Goal: Task Accomplishment & Management: Manage account settings

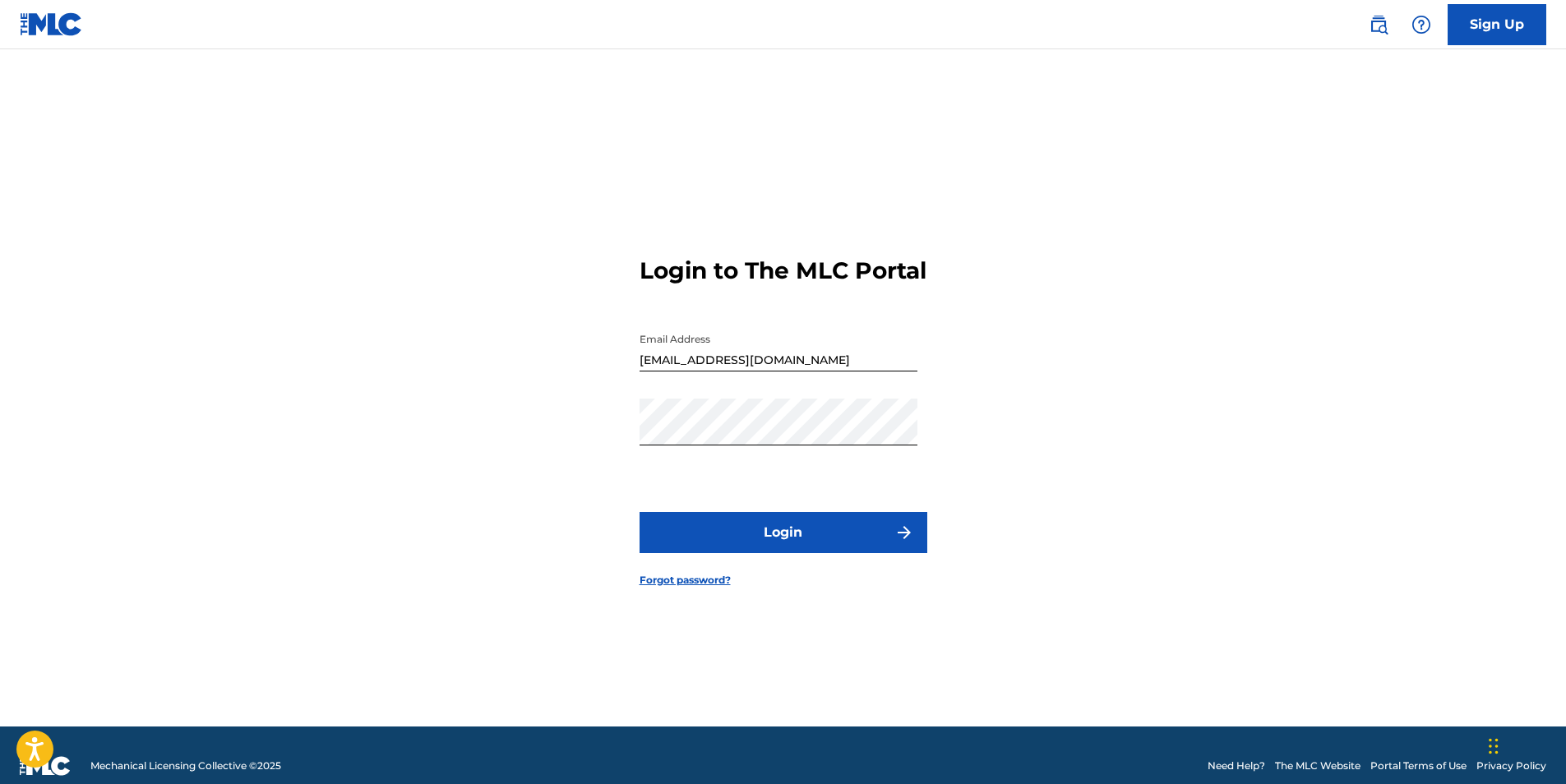
click at [766, 532] on button "Login" at bounding box center [783, 532] width 288 height 41
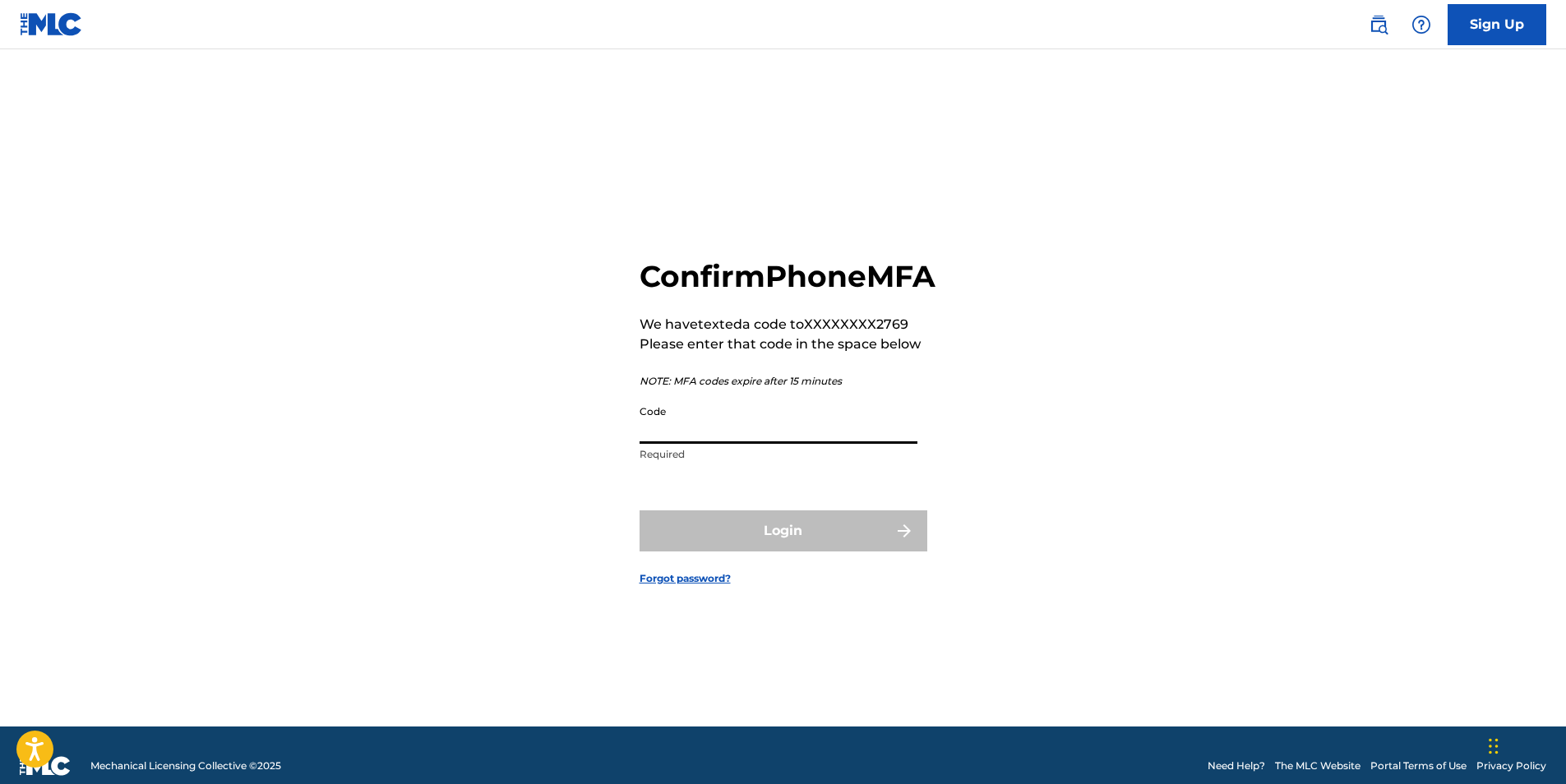
click at [734, 444] on input "Code" at bounding box center [778, 420] width 277 height 47
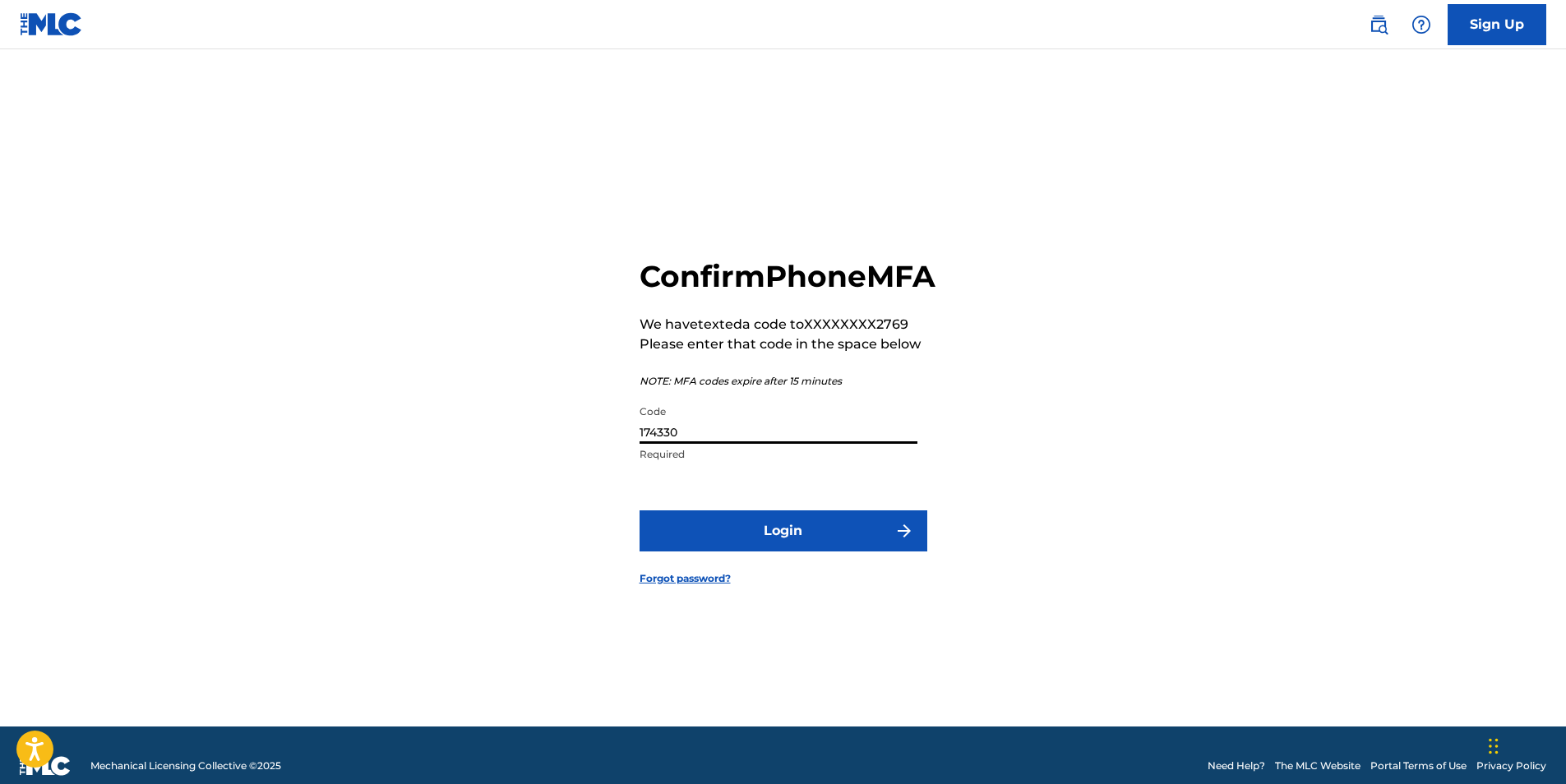
type input "174330"
click at [741, 535] on button "Login" at bounding box center [783, 531] width 288 height 41
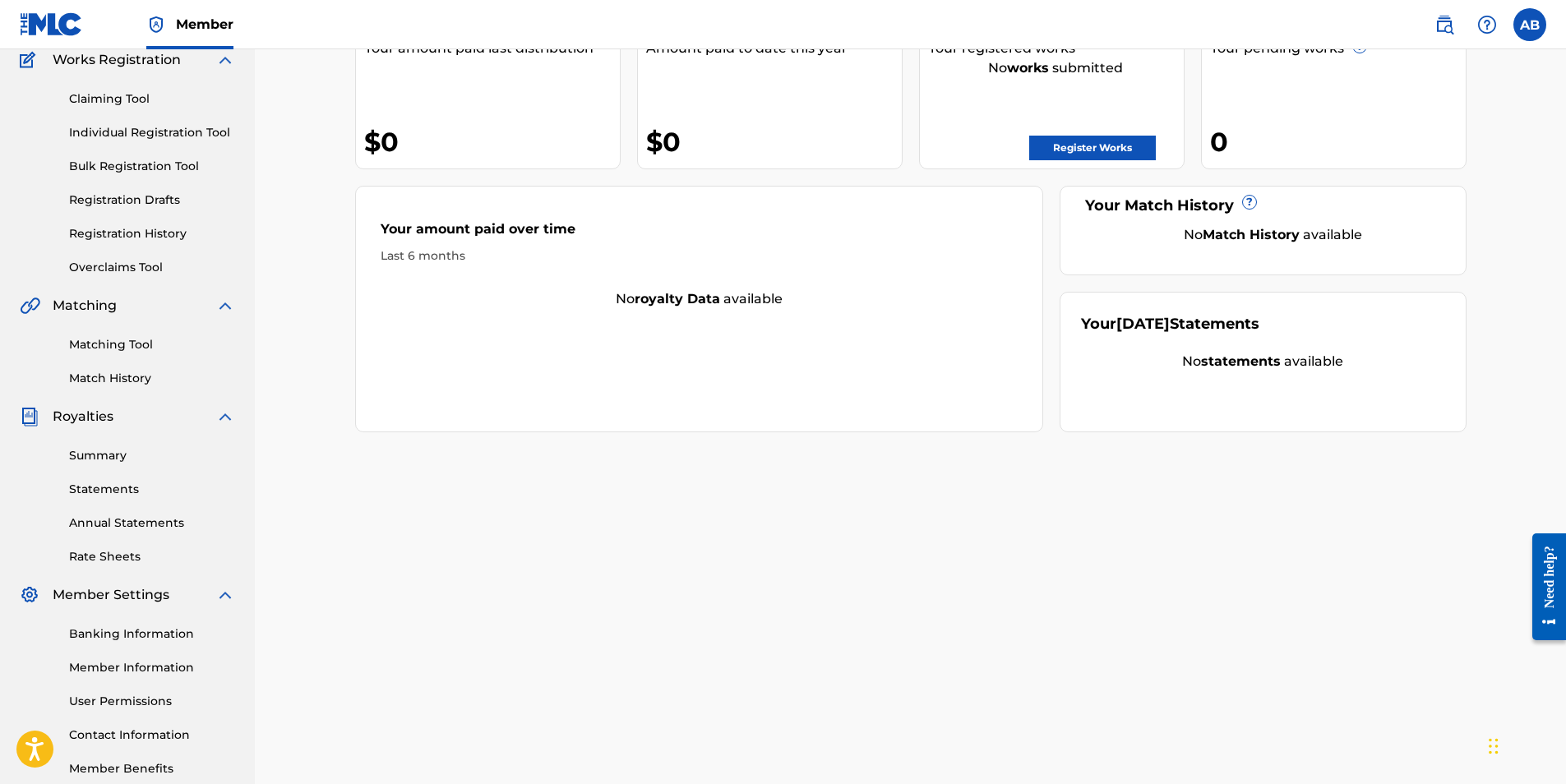
scroll to position [235, 0]
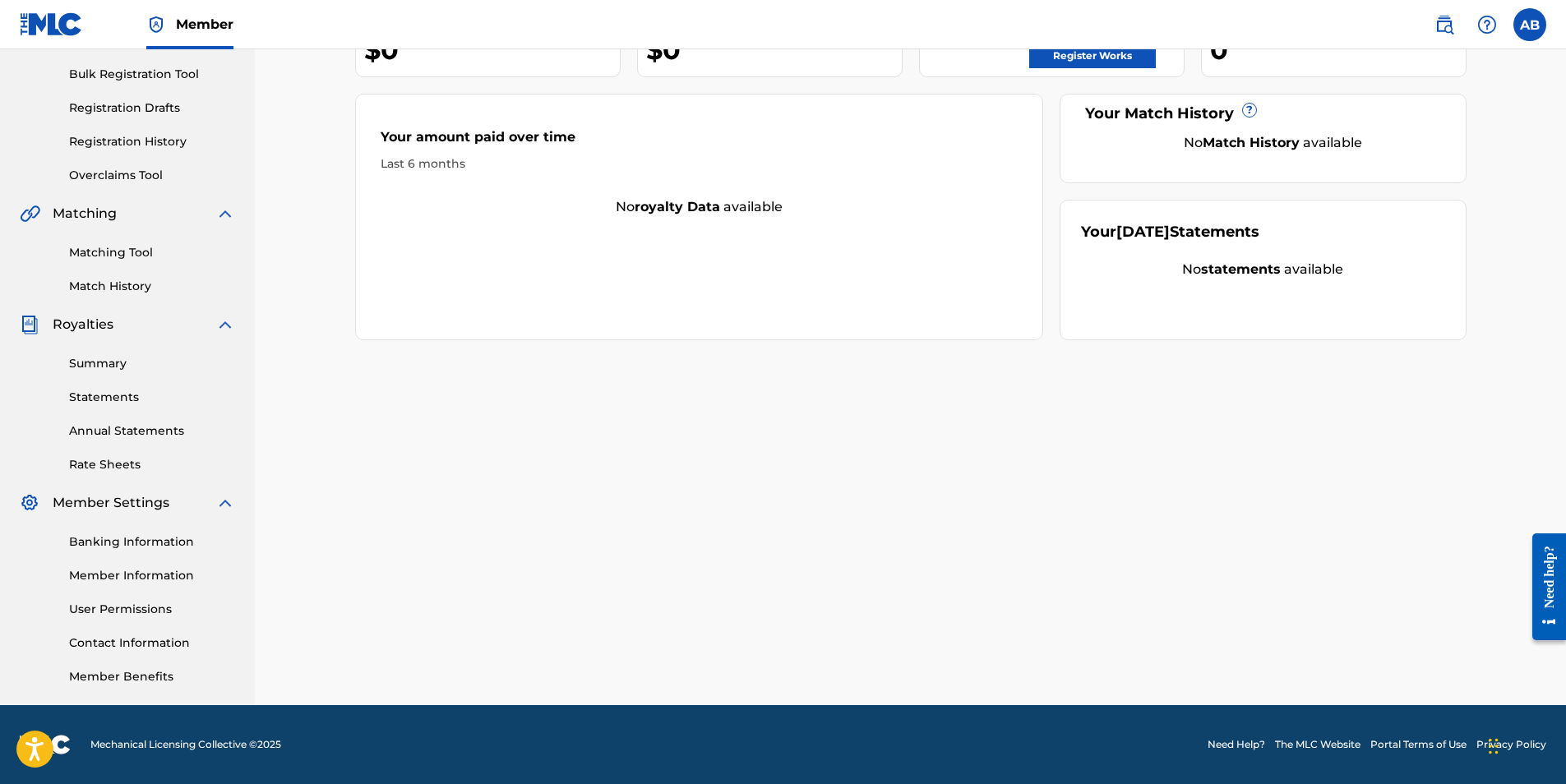
click at [125, 544] on link "Banking Information" at bounding box center [152, 542] width 166 height 18
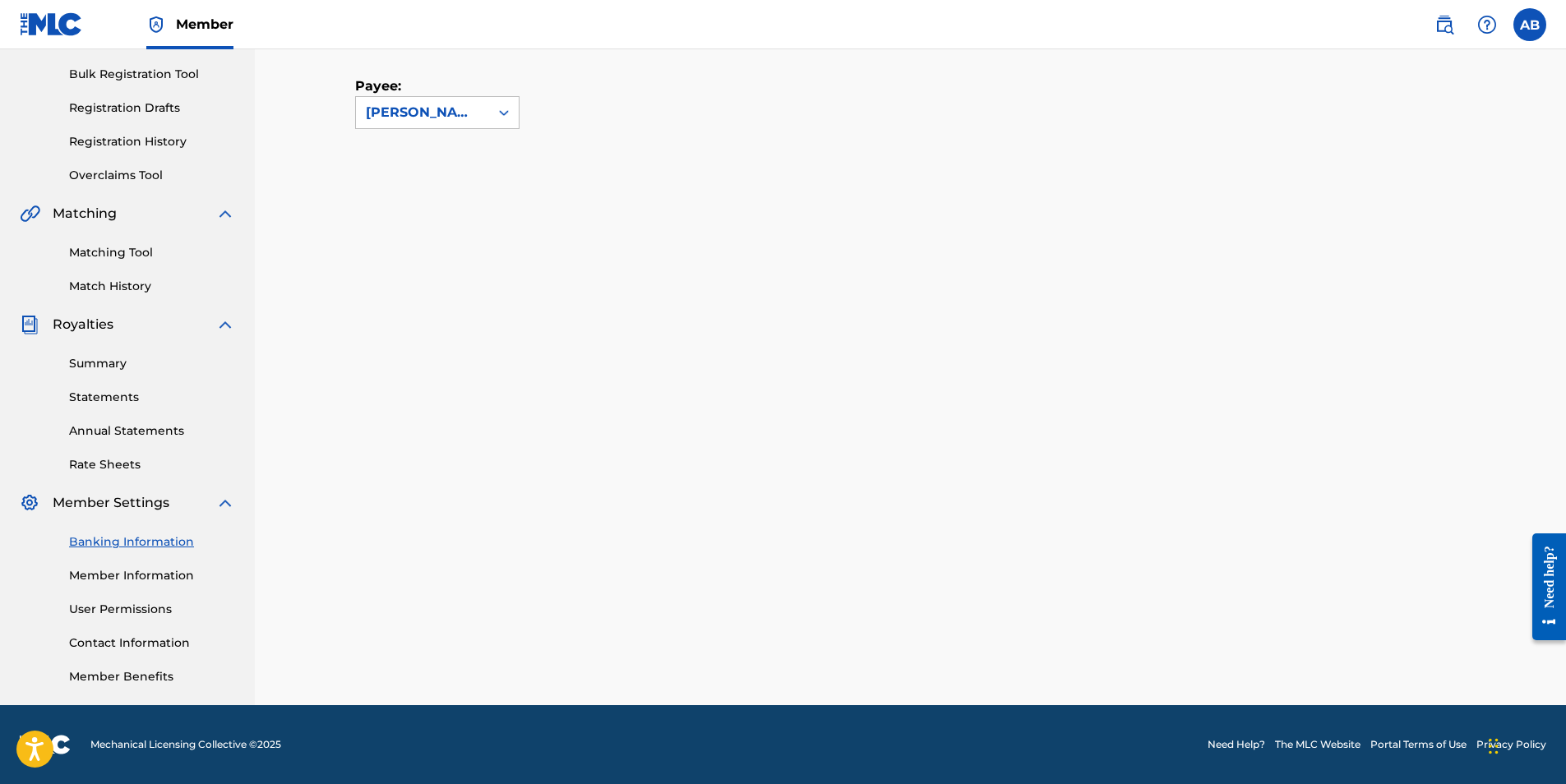
scroll to position [235, 0]
click at [106, 534] on link "Banking Information" at bounding box center [152, 542] width 166 height 18
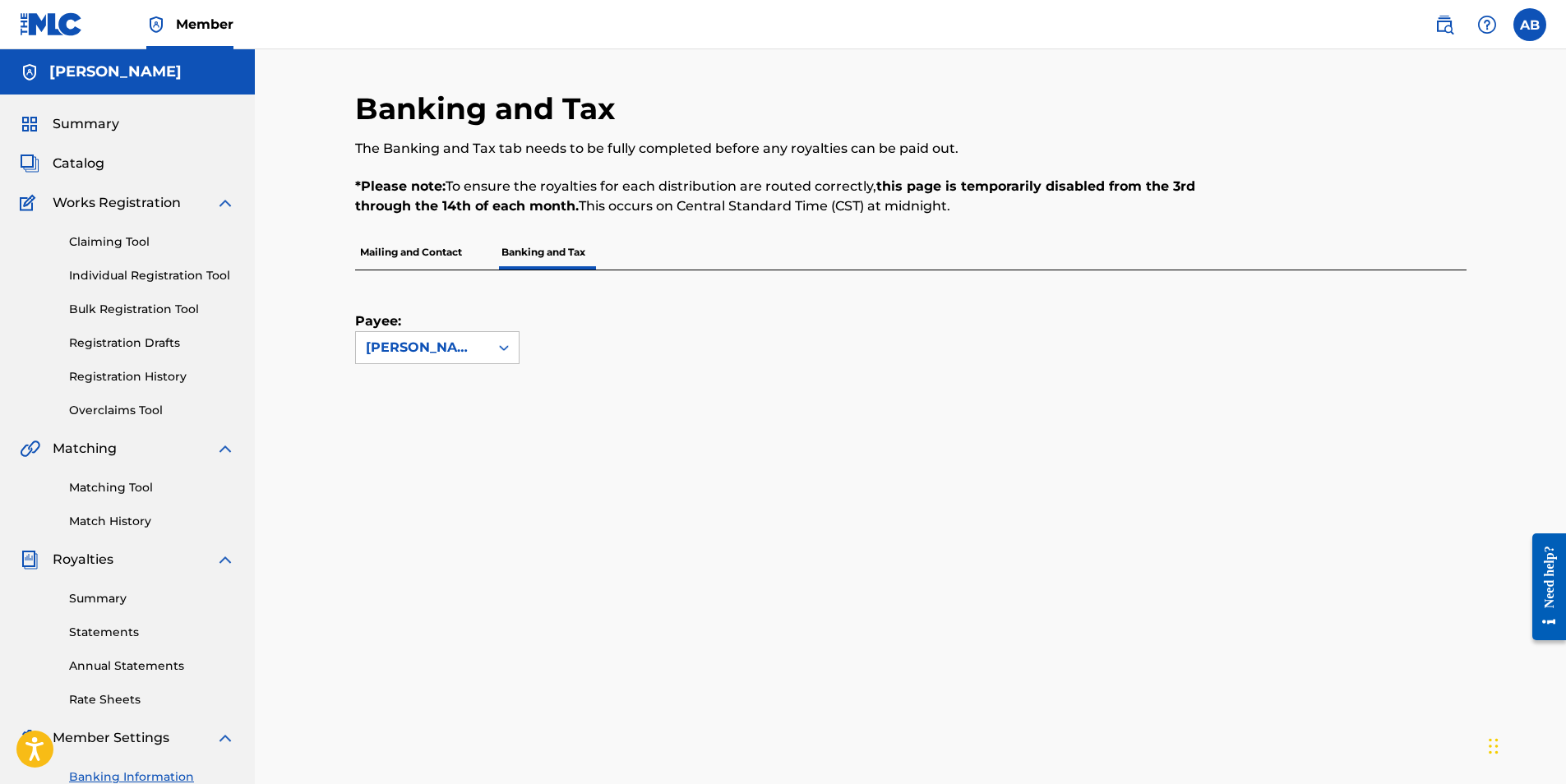
click at [554, 251] on p "Banking and Tax" at bounding box center [544, 252] width 94 height 34
click at [428, 239] on p "Mailing and Contact" at bounding box center [410, 252] width 112 height 34
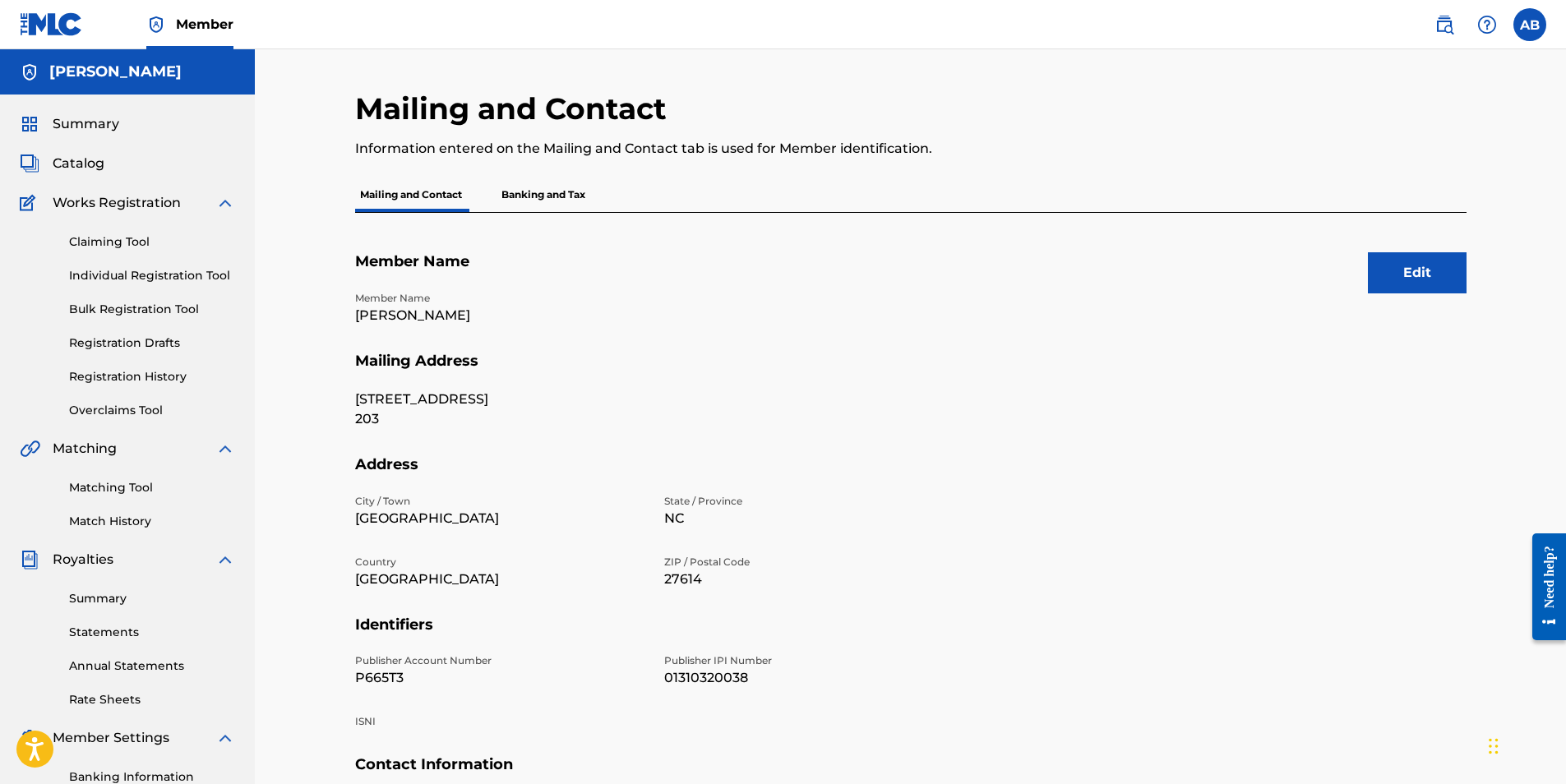
click at [570, 206] on p "Banking and Tax" at bounding box center [544, 194] width 94 height 34
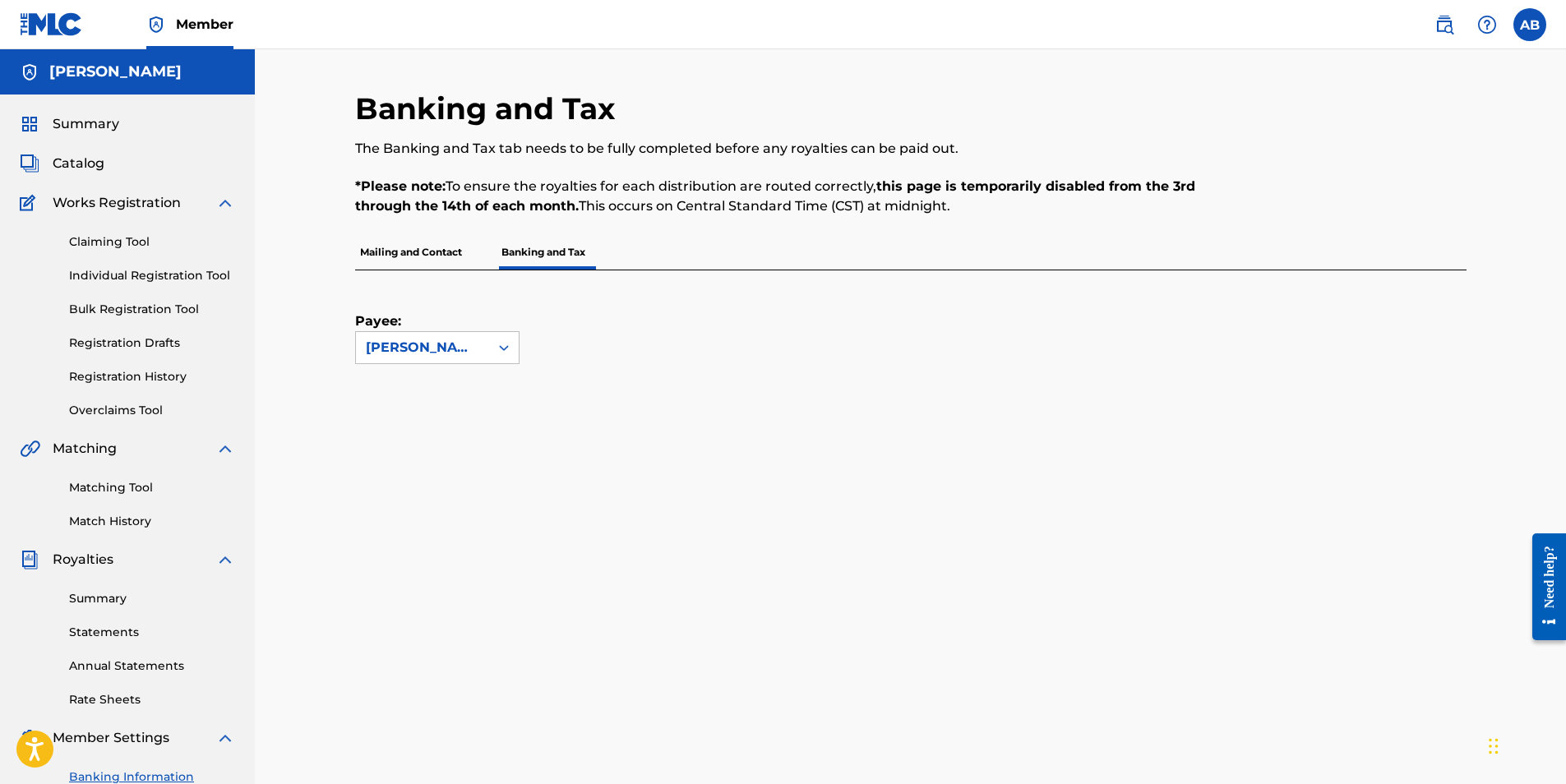
click at [110, 76] on h5 "[PERSON_NAME]" at bounding box center [116, 72] width 133 height 19
click at [50, 44] on link at bounding box center [51, 24] width 64 height 49
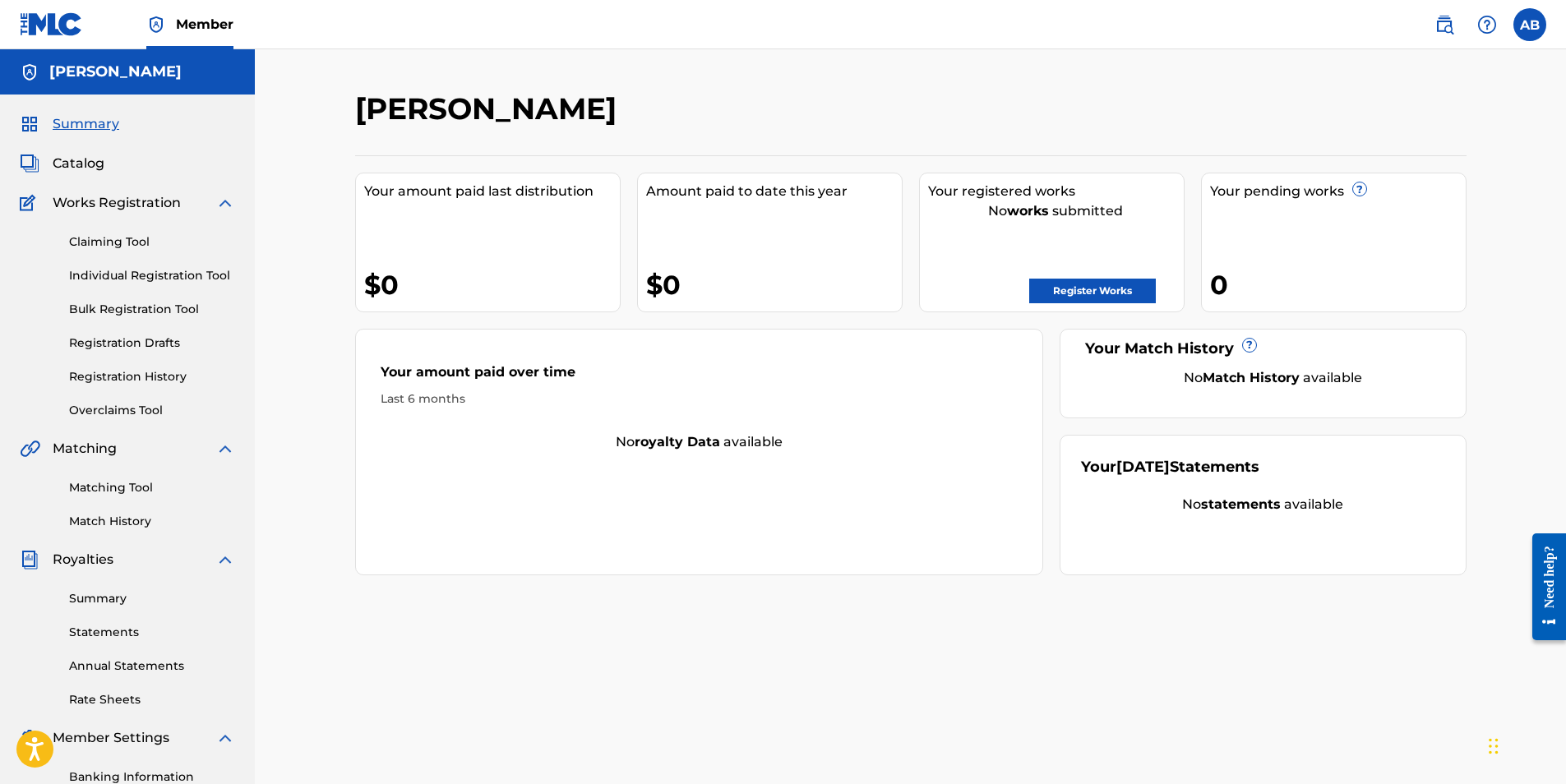
click at [323, 357] on div "[PERSON_NAME] Your amount paid last distribution $0 Amount paid to date this ye…" at bounding box center [910, 495] width 1311 height 891
click at [202, 30] on span "Member" at bounding box center [205, 24] width 57 height 19
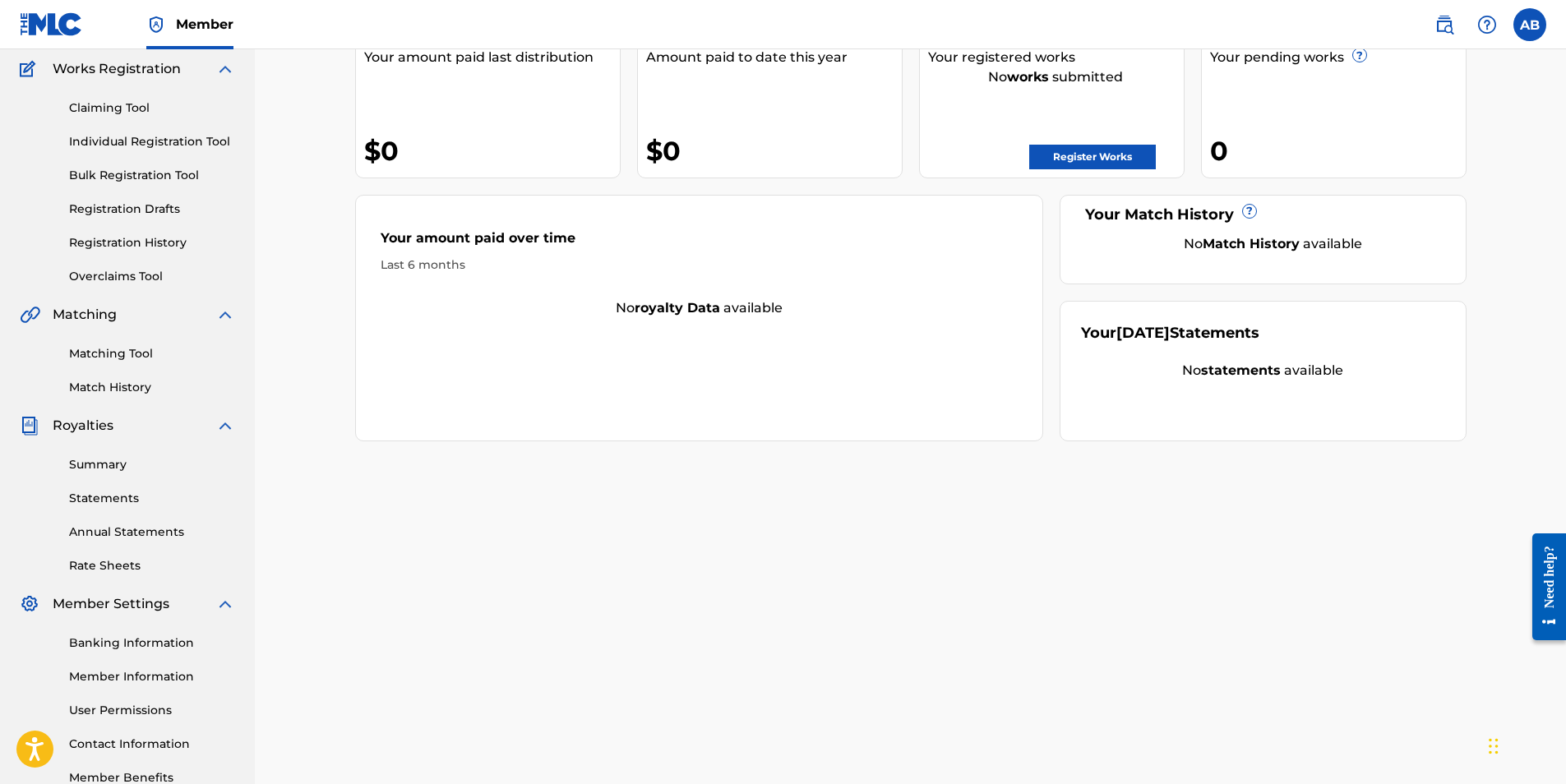
scroll to position [235, 0]
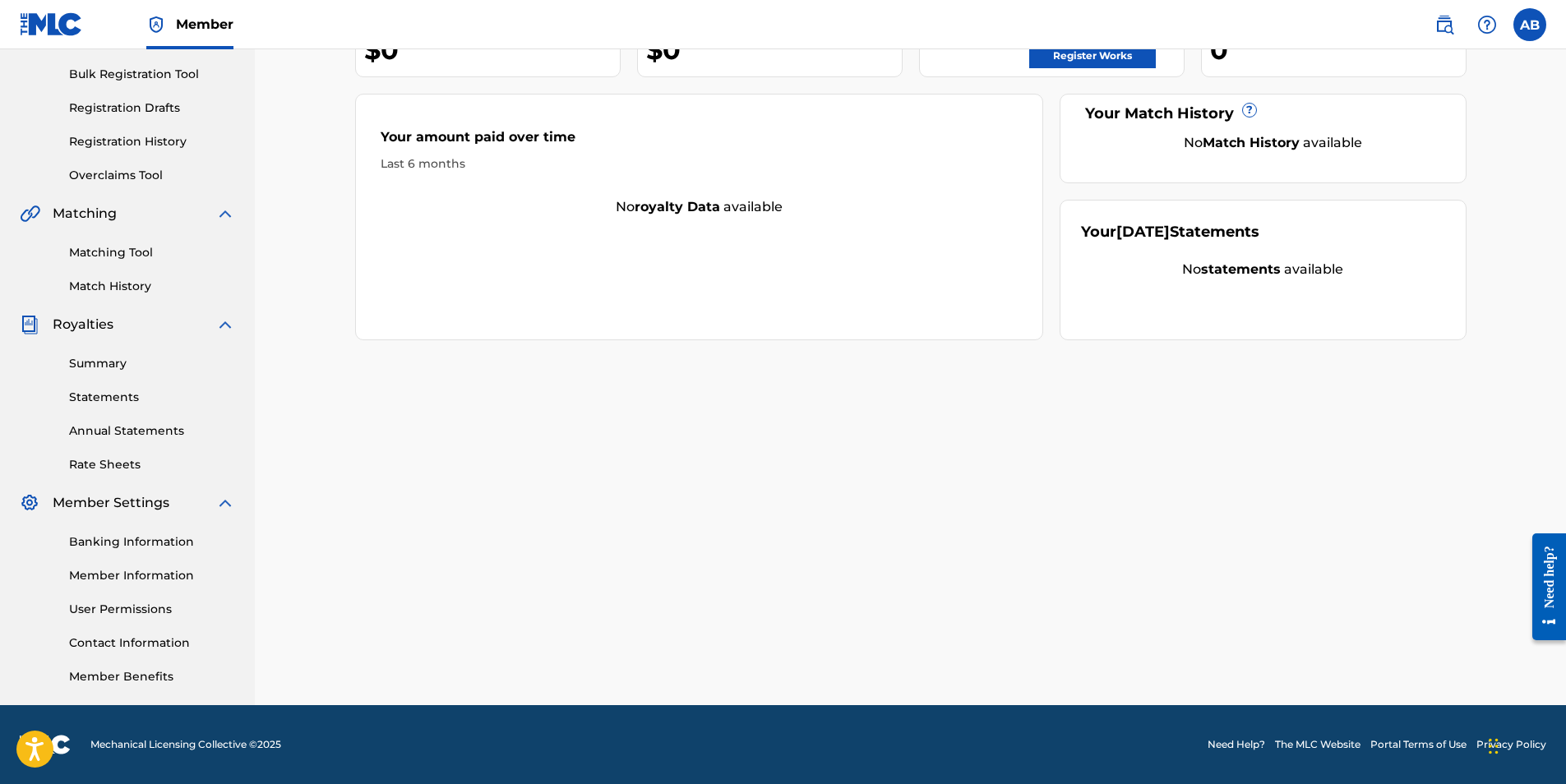
click at [112, 259] on link "Matching Tool" at bounding box center [152, 252] width 166 height 18
